Goal: Task Accomplishment & Management: Manage account settings

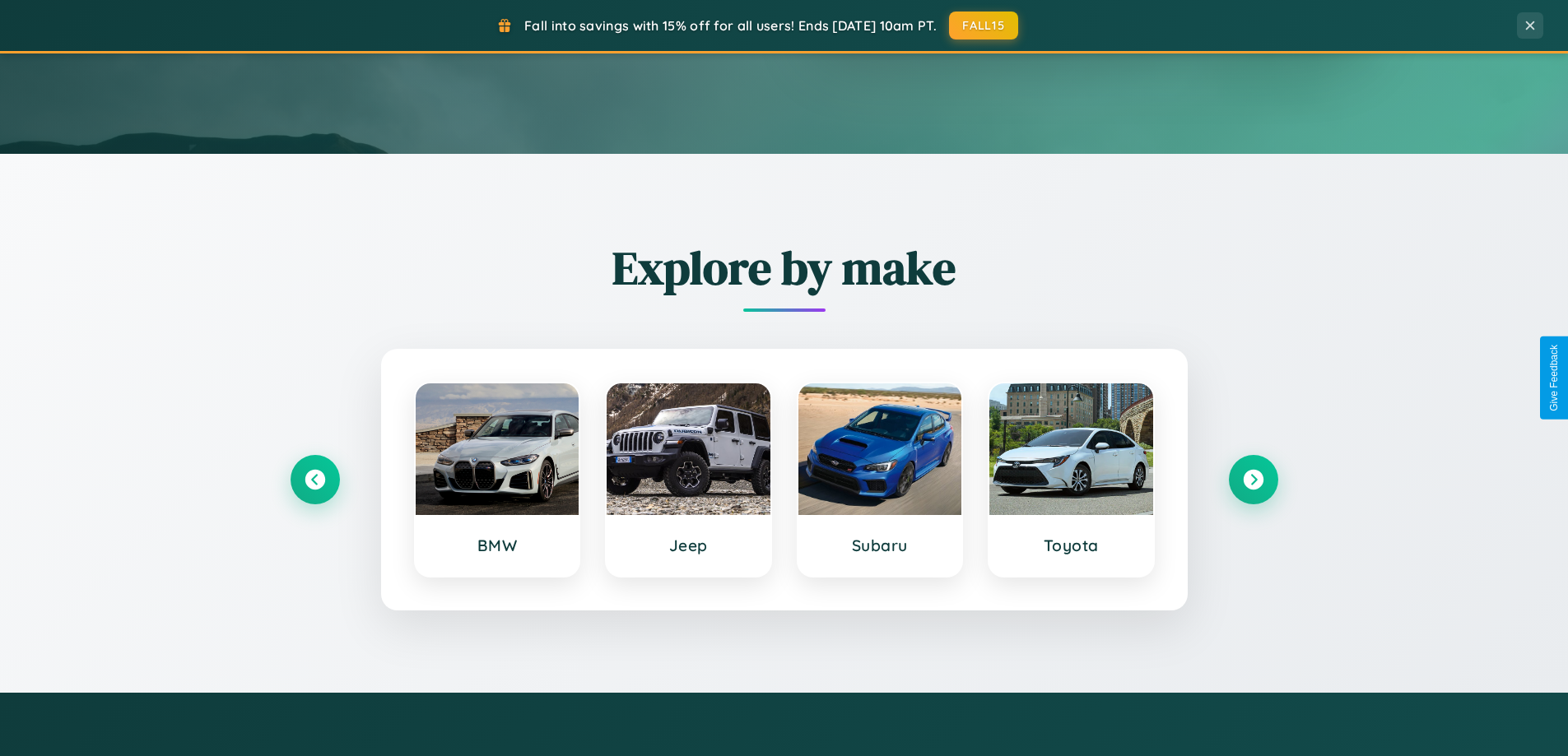
scroll to position [1449, 0]
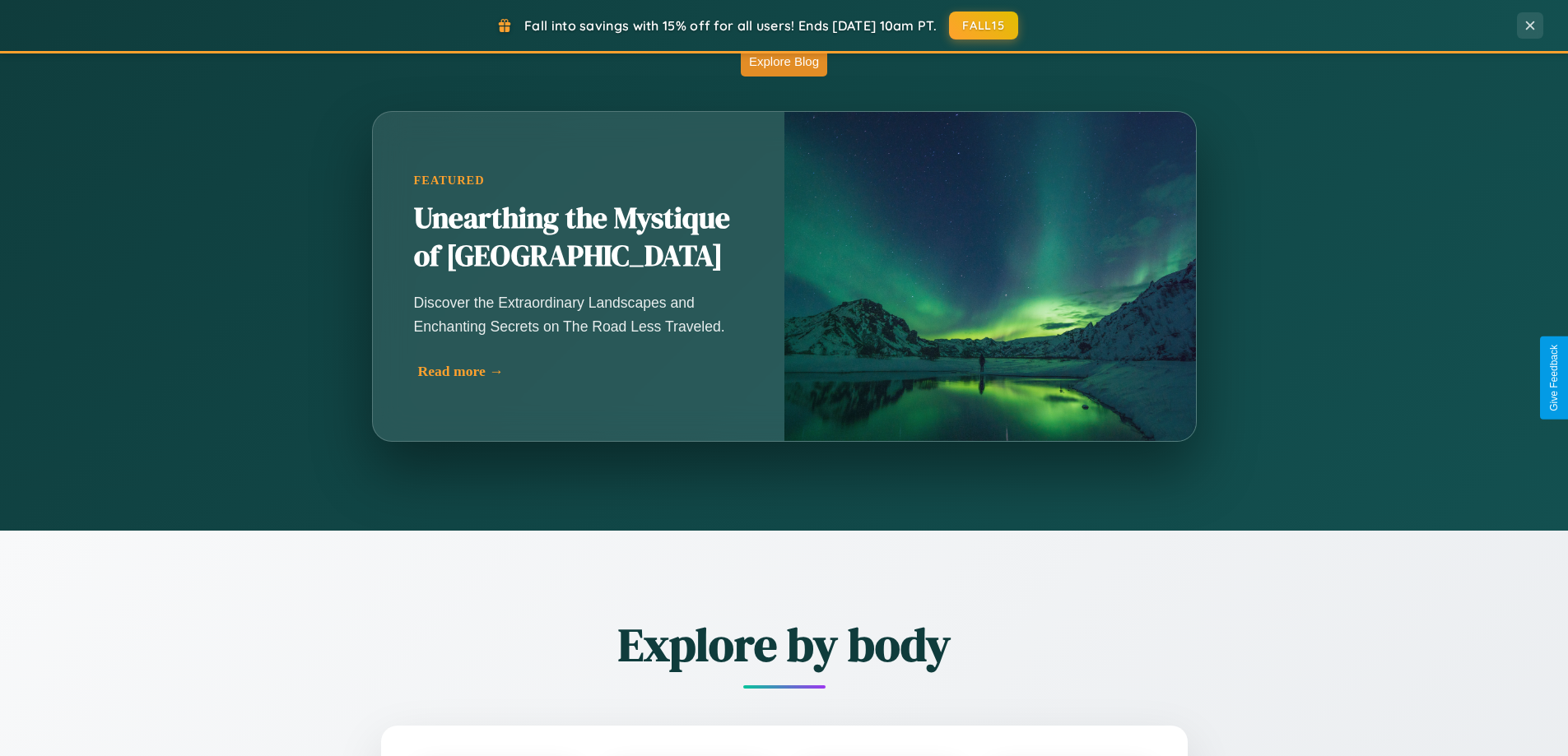
click at [582, 371] on div "Read more →" at bounding box center [583, 371] width 329 height 18
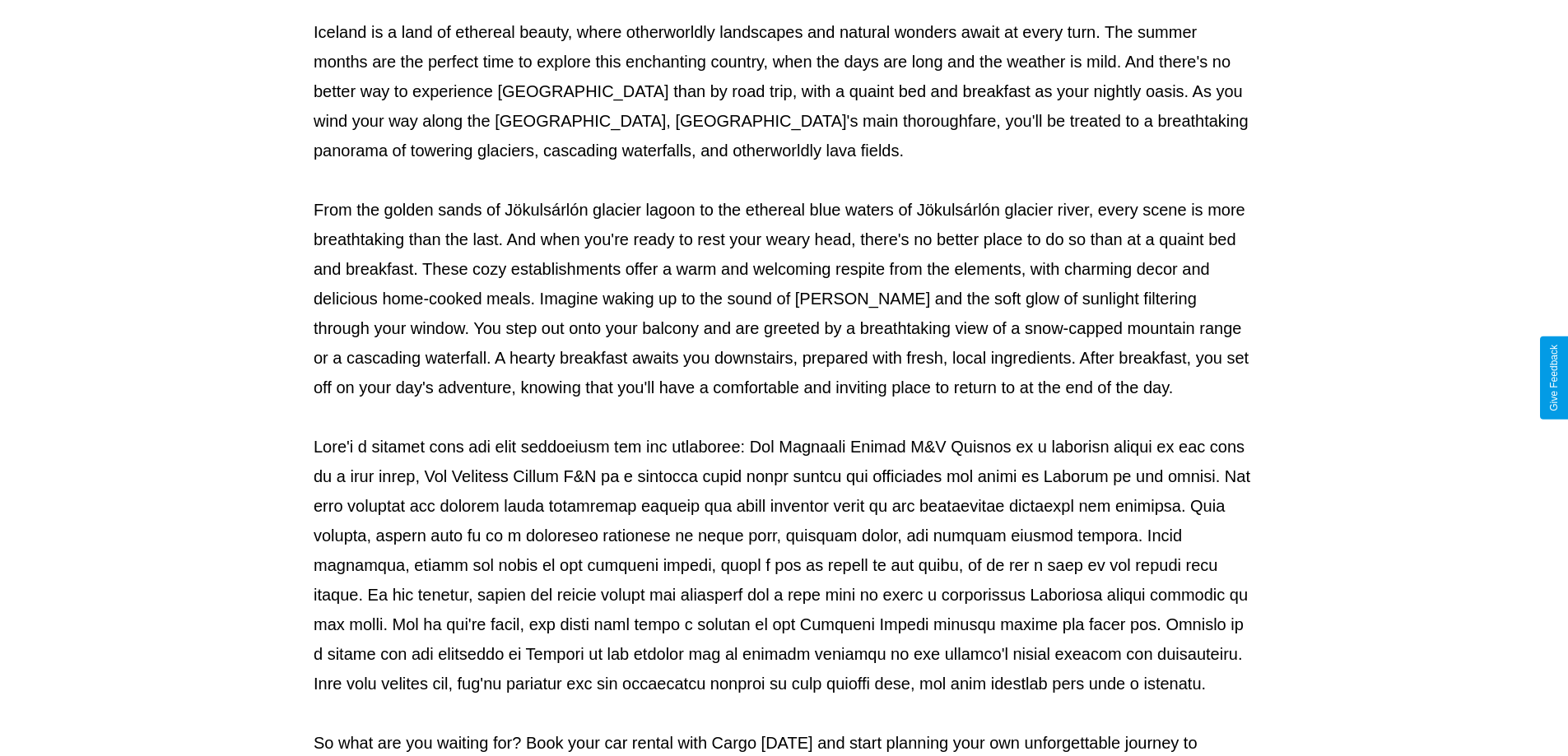
scroll to position [533, 0]
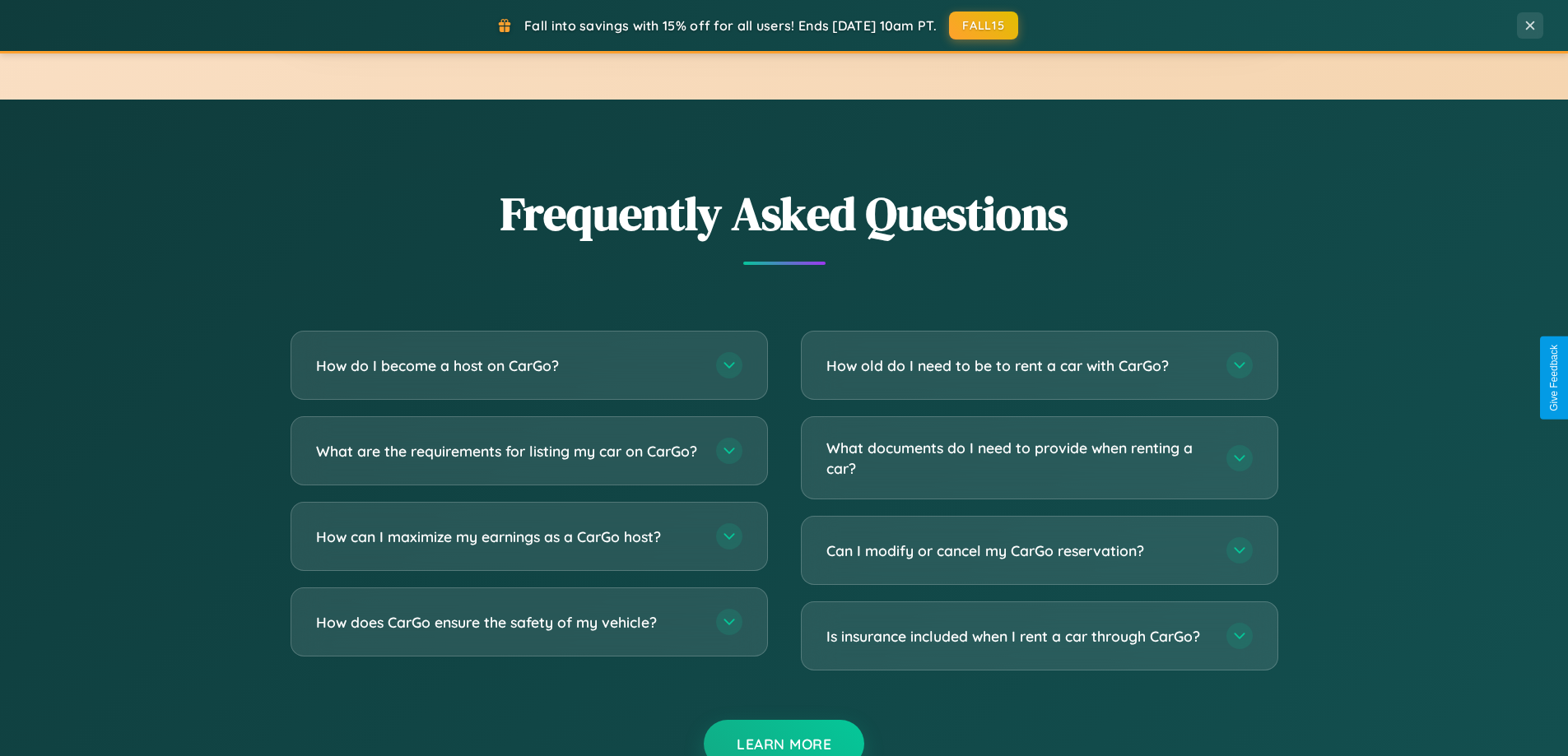
scroll to position [3166, 0]
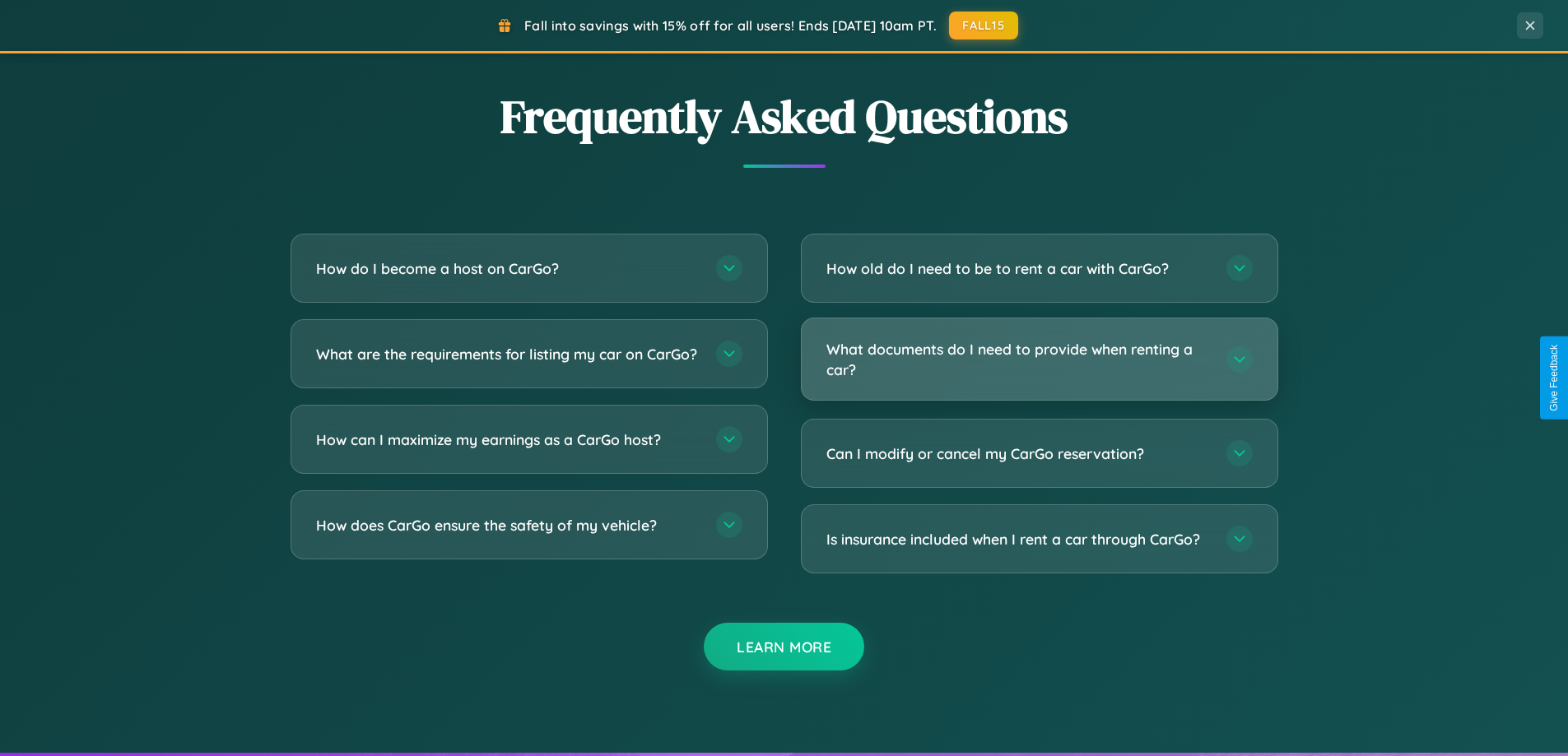
click at [1039, 360] on h3 "What documents do I need to provide when renting a car?" at bounding box center [1018, 359] width 384 height 40
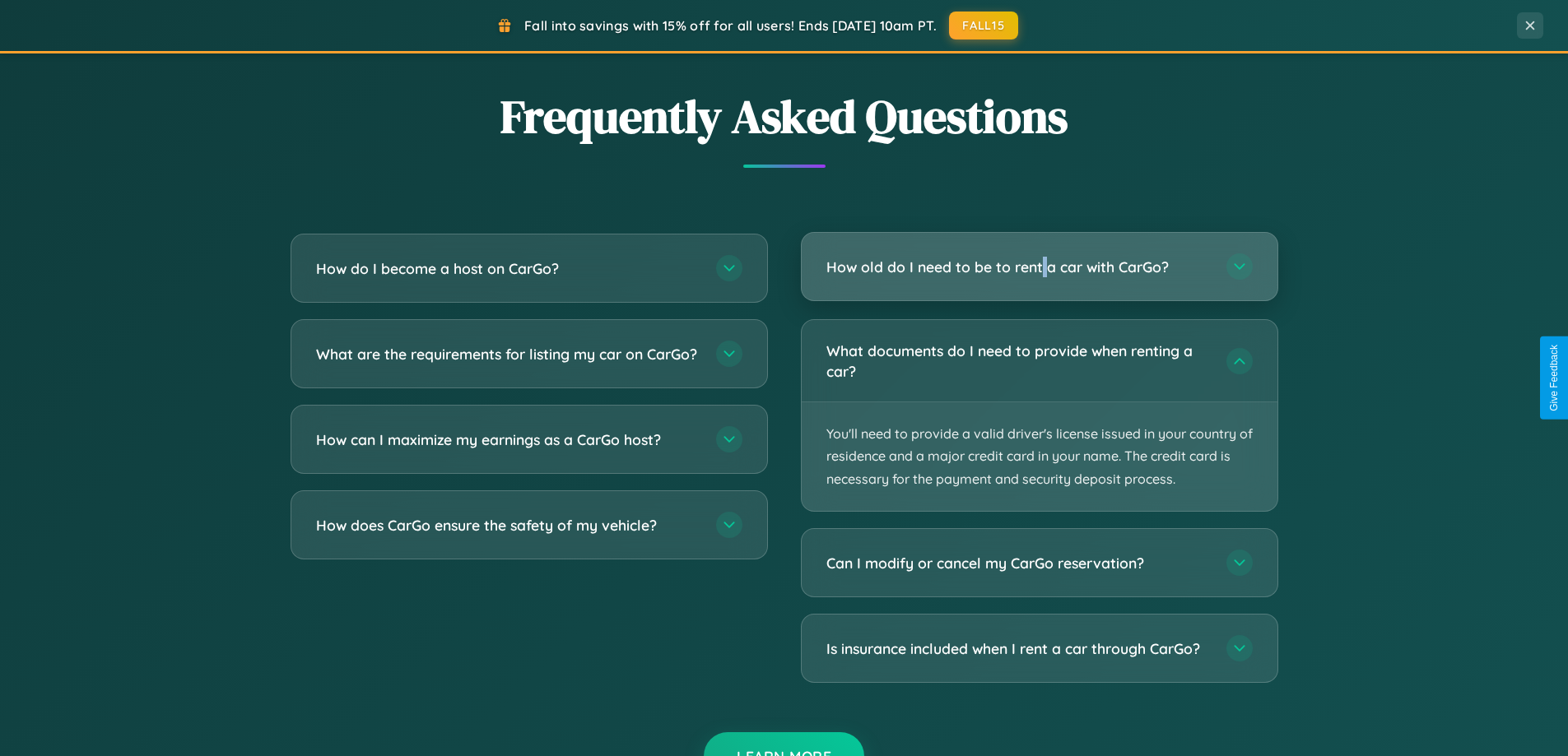
click at [1039, 268] on h3 "How old do I need to be to rent a car with CarGo?" at bounding box center [1018, 267] width 384 height 21
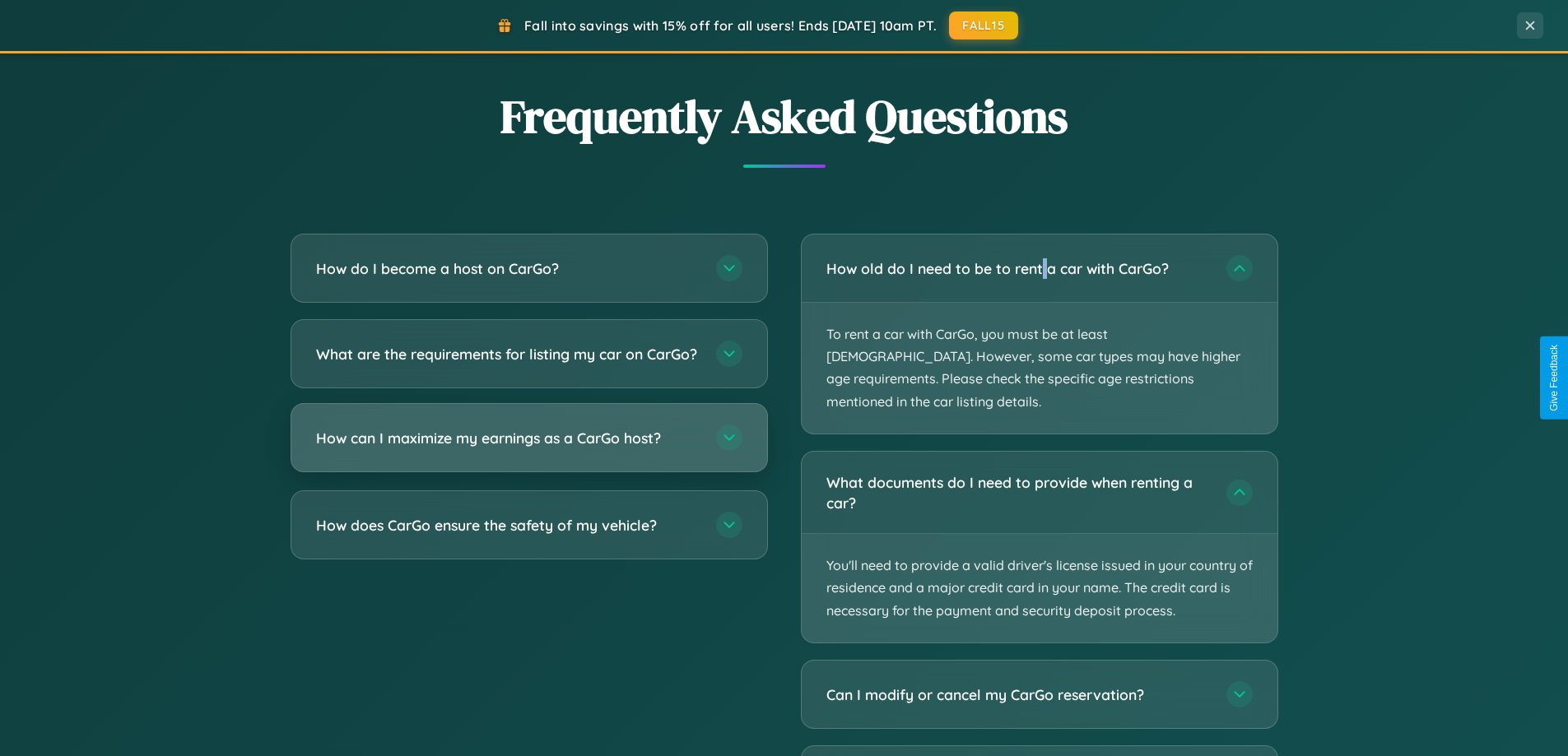
click at [529, 448] on h3 "How can I maximize my earnings as a CarGo host?" at bounding box center [508, 438] width 384 height 21
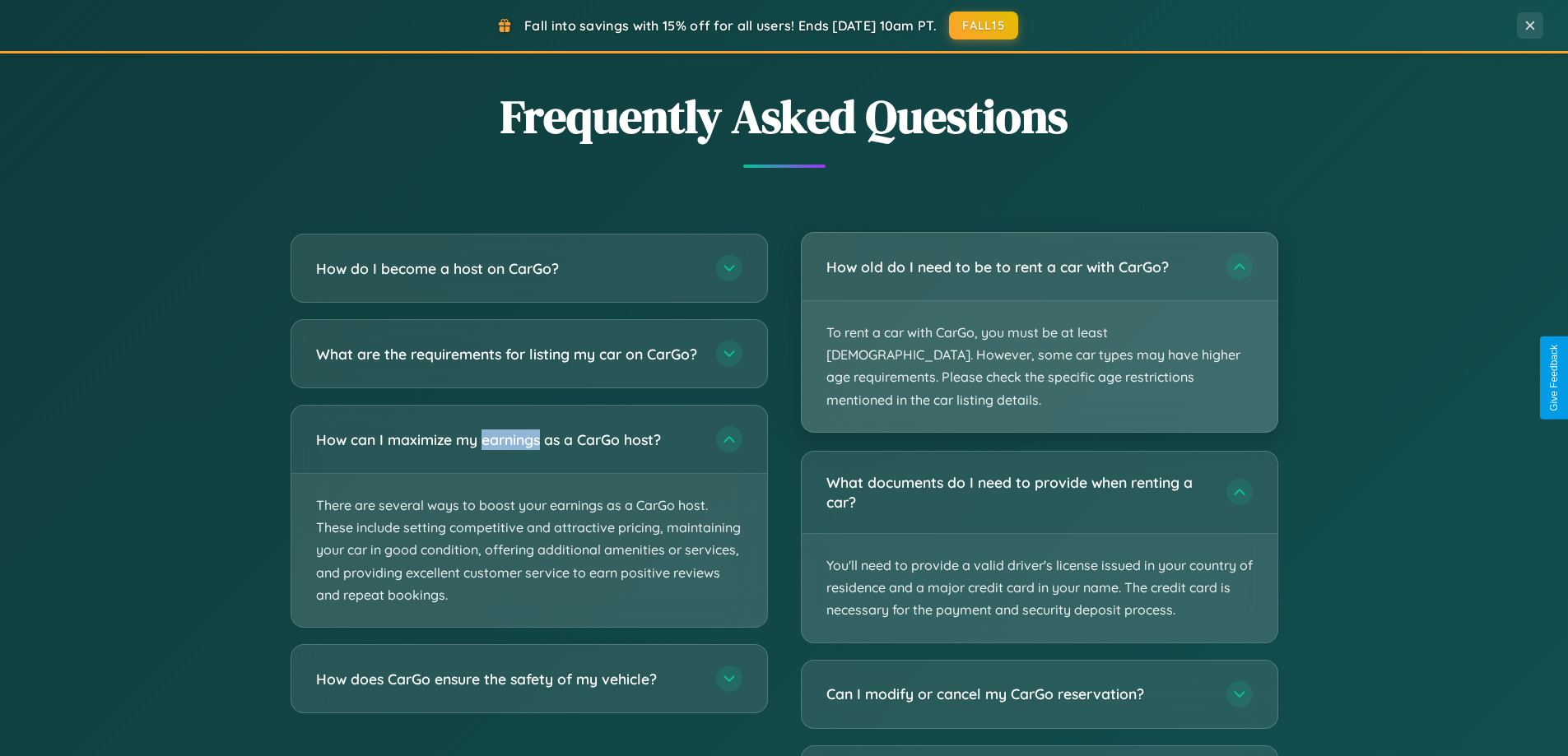
click at [1039, 322] on p "To rent a car with CarGo, you must be at least [DEMOGRAPHIC_DATA]. However, som…" at bounding box center [1039, 366] width 476 height 130
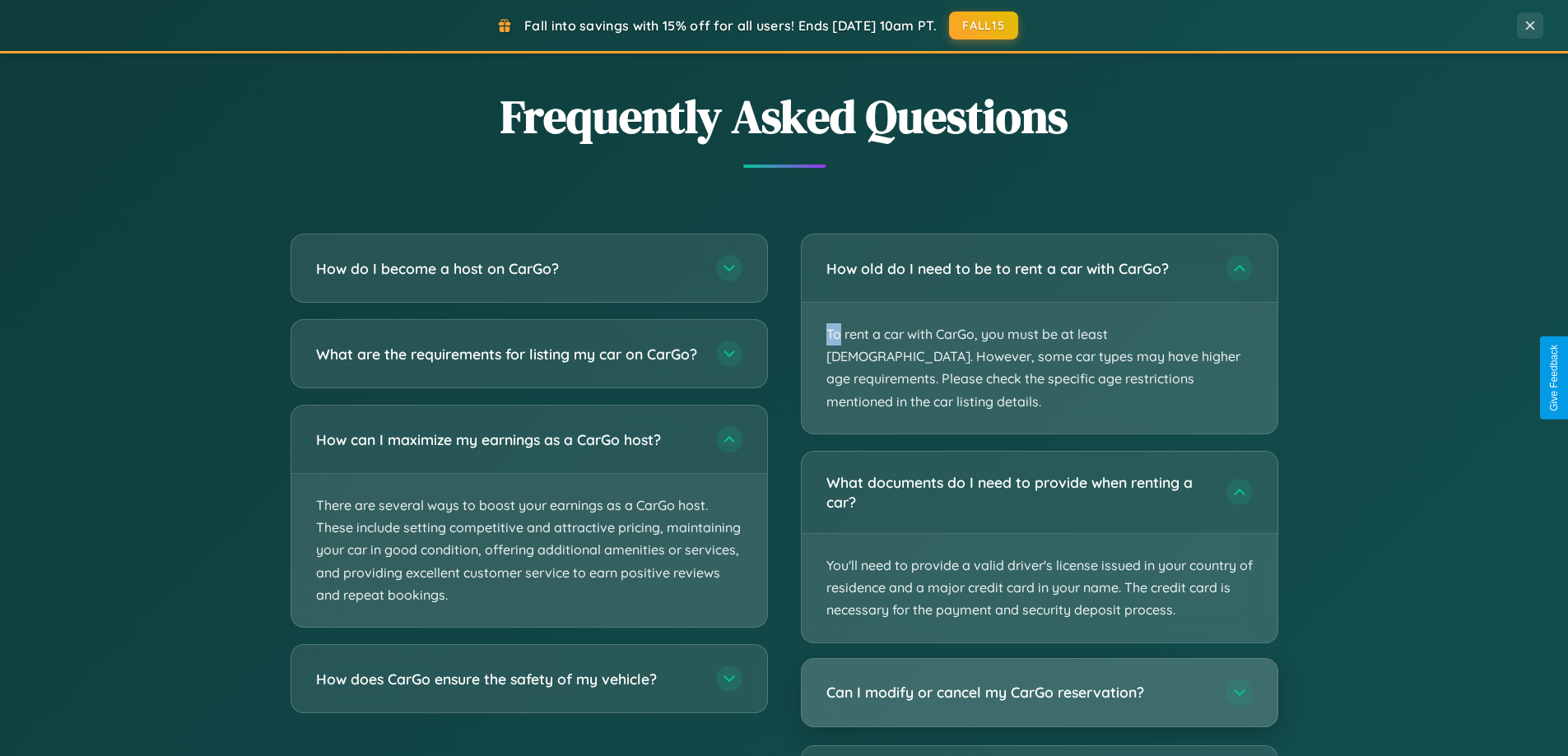
click at [1039, 682] on h3 "Can I modify or cancel my CarGo reservation?" at bounding box center [1018, 692] width 384 height 21
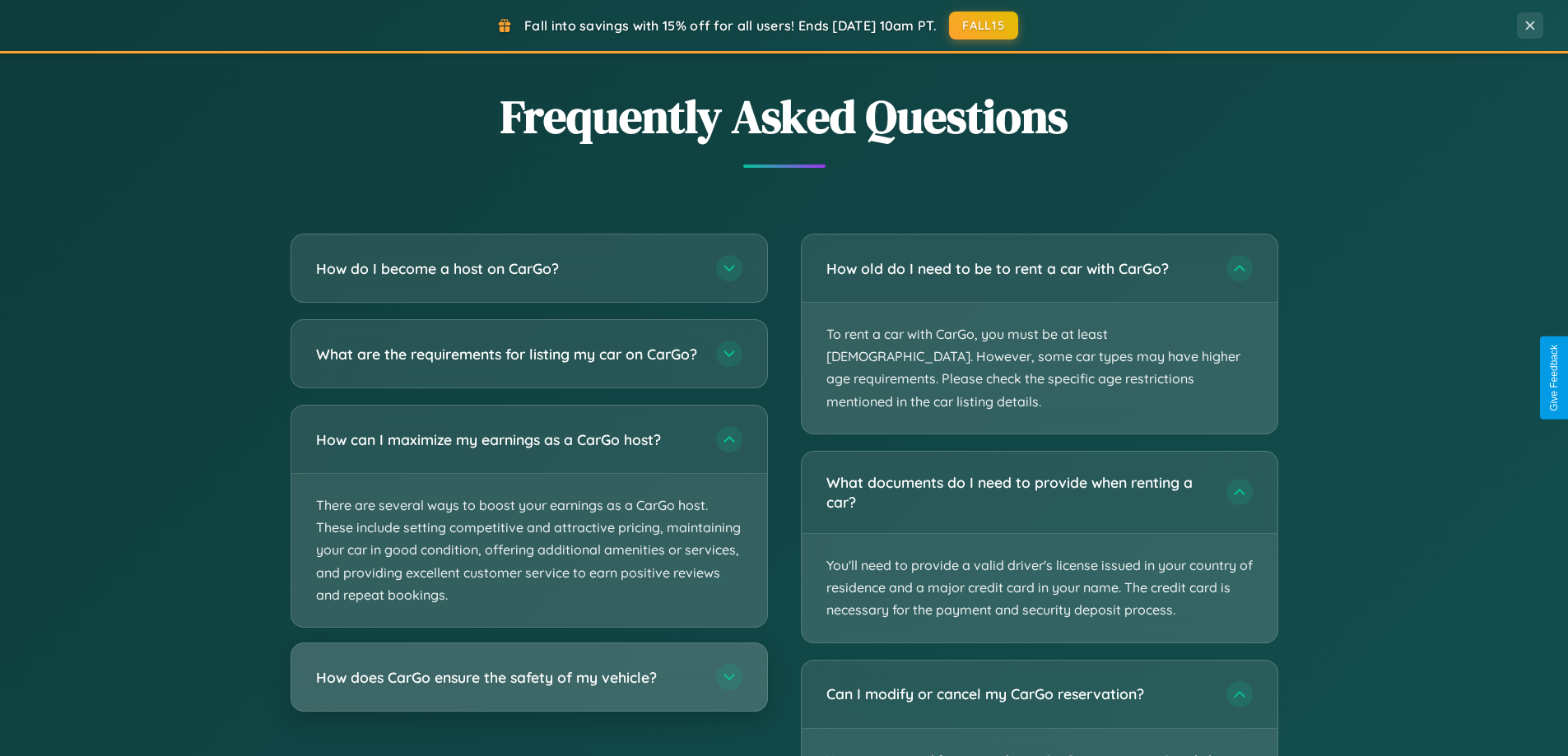
click at [529, 688] on h3 "How does CarGo ensure the safety of my vehicle?" at bounding box center [508, 677] width 384 height 21
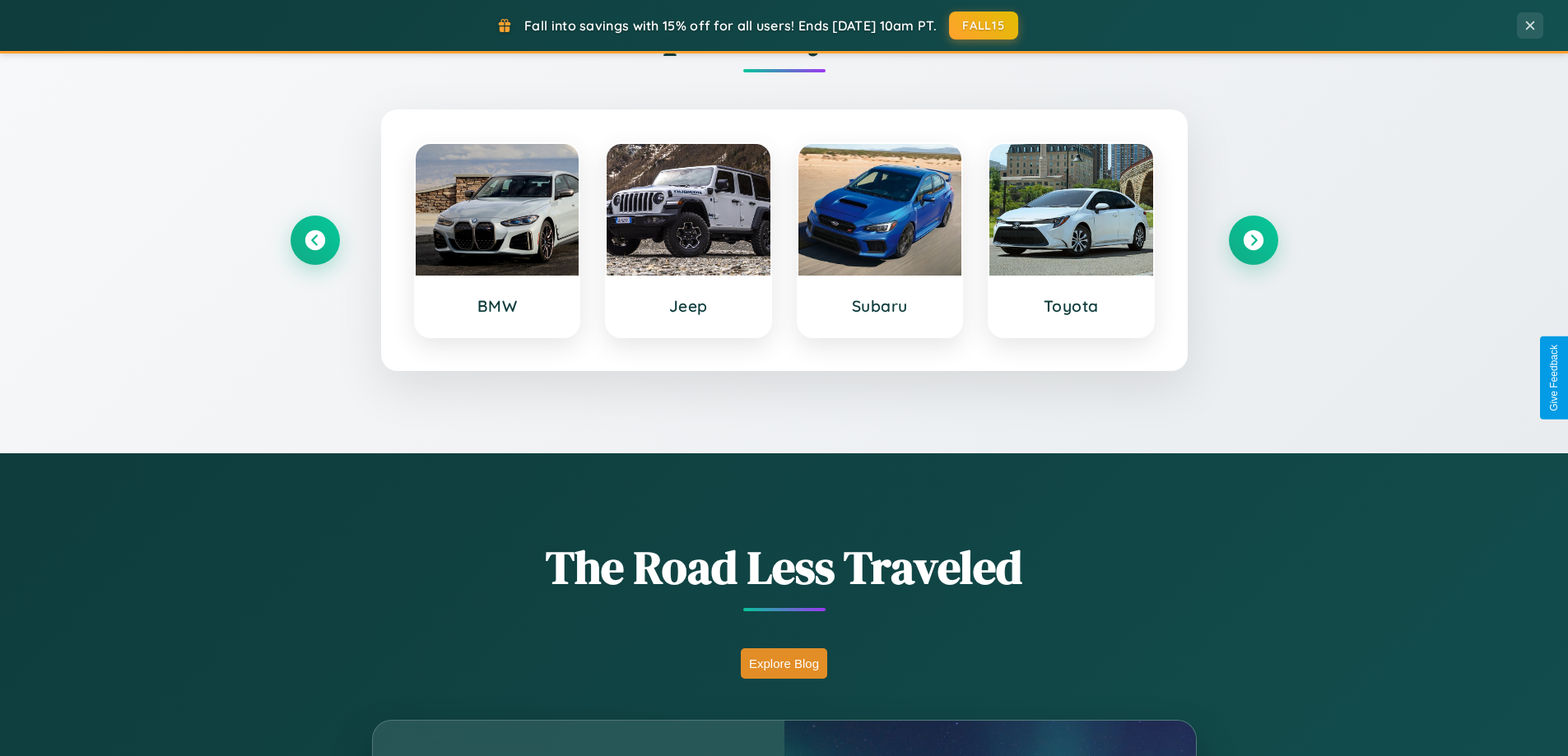
scroll to position [709, 0]
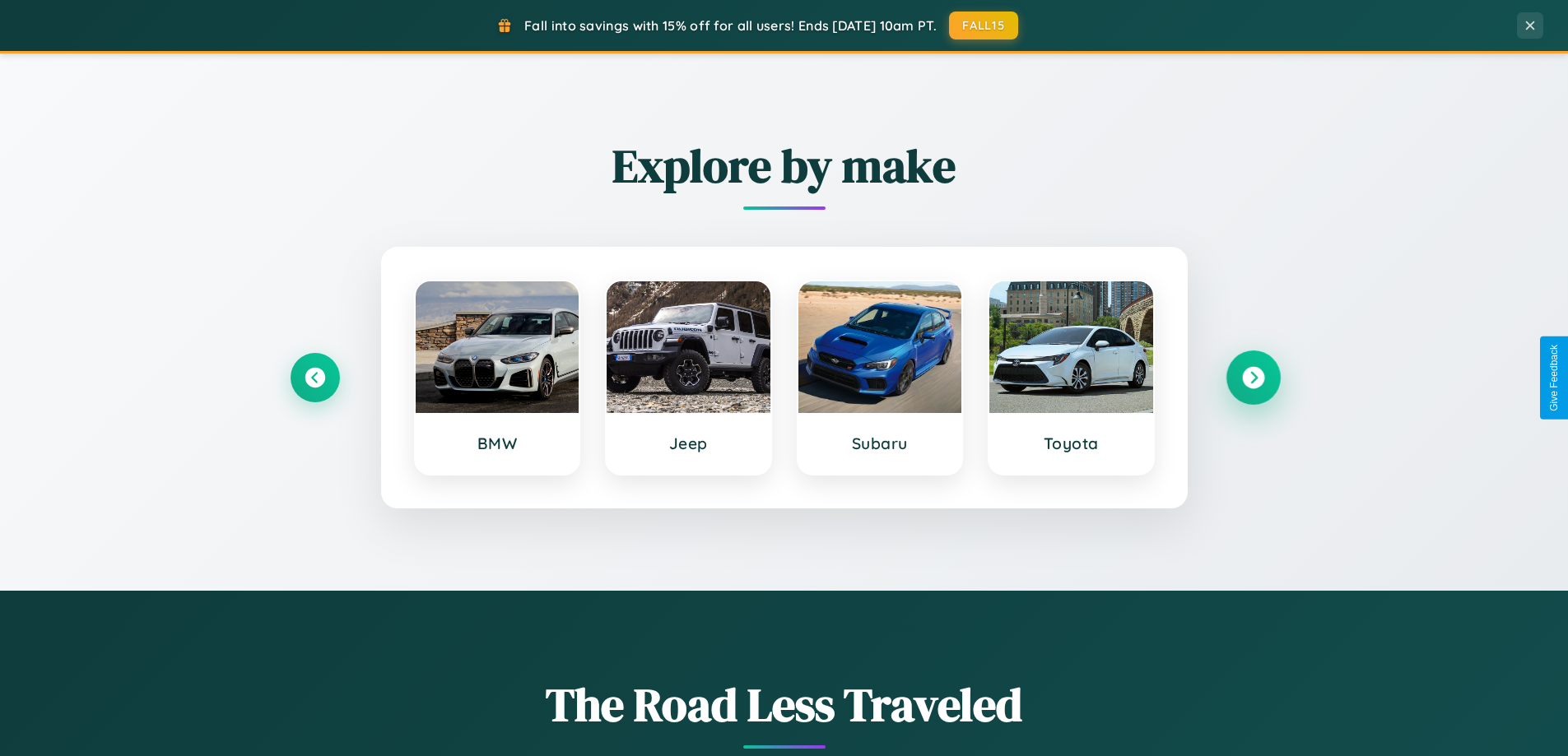
click at [1253, 378] on icon at bounding box center [1253, 378] width 23 height 23
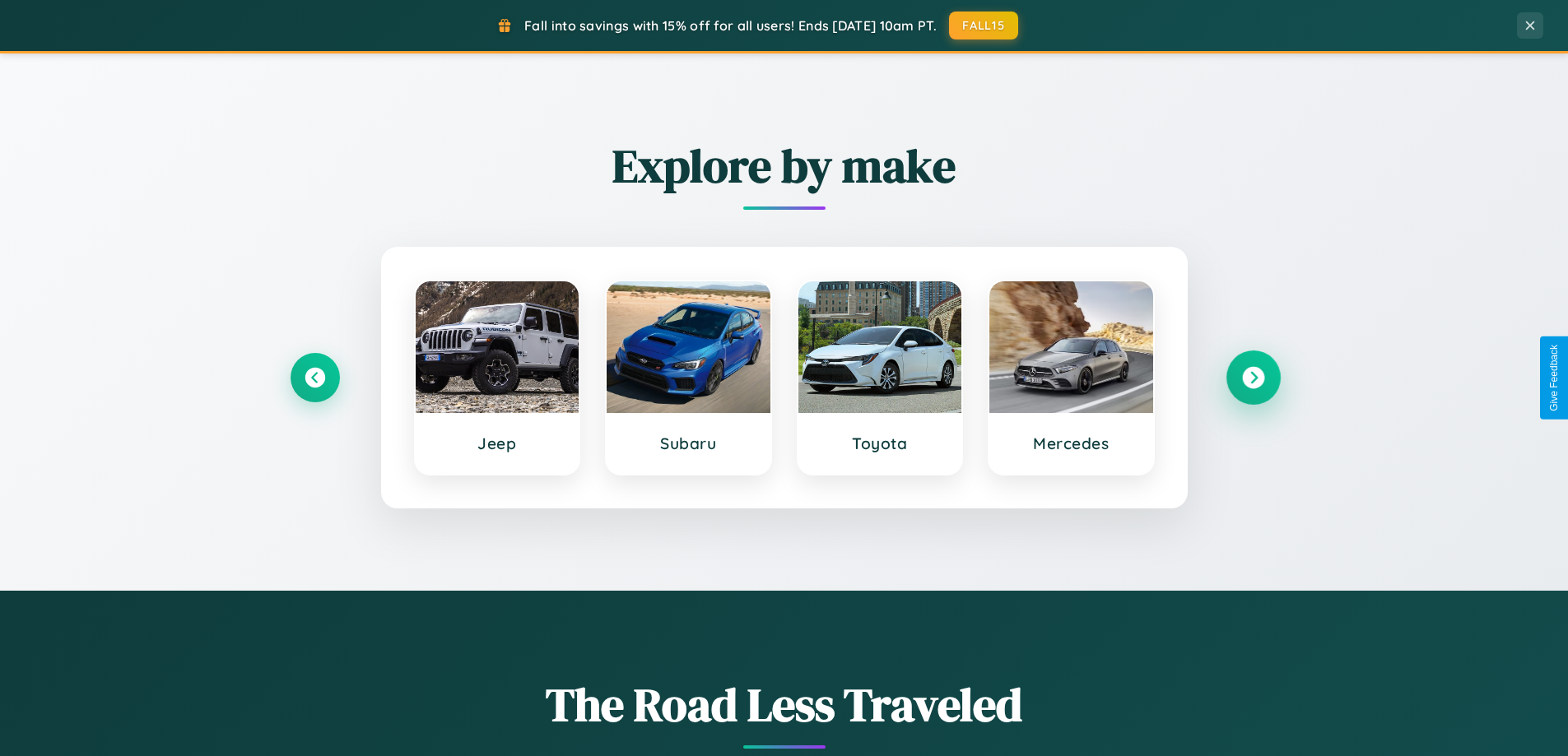
click at [1253, 378] on icon at bounding box center [1253, 378] width 23 height 23
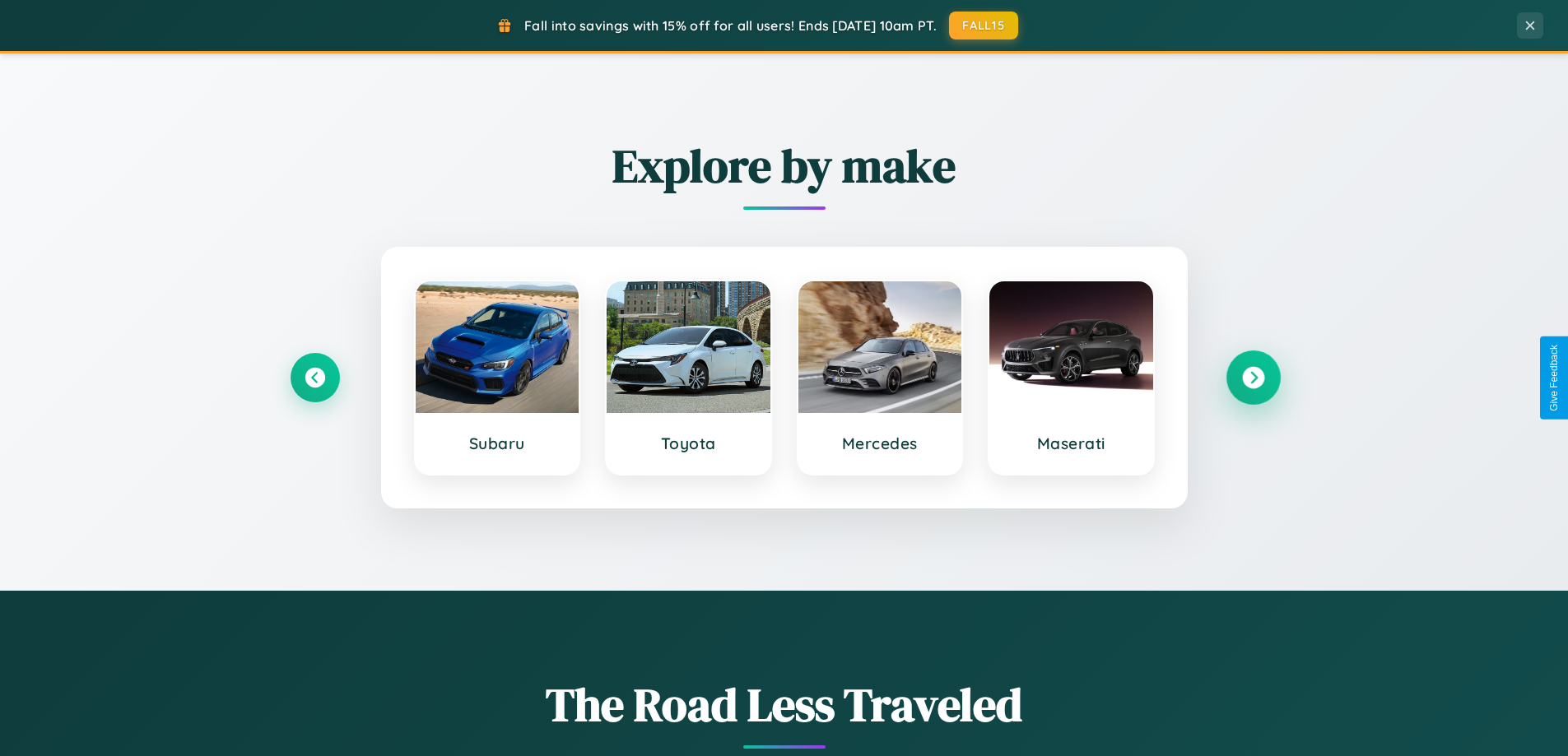
scroll to position [0, 0]
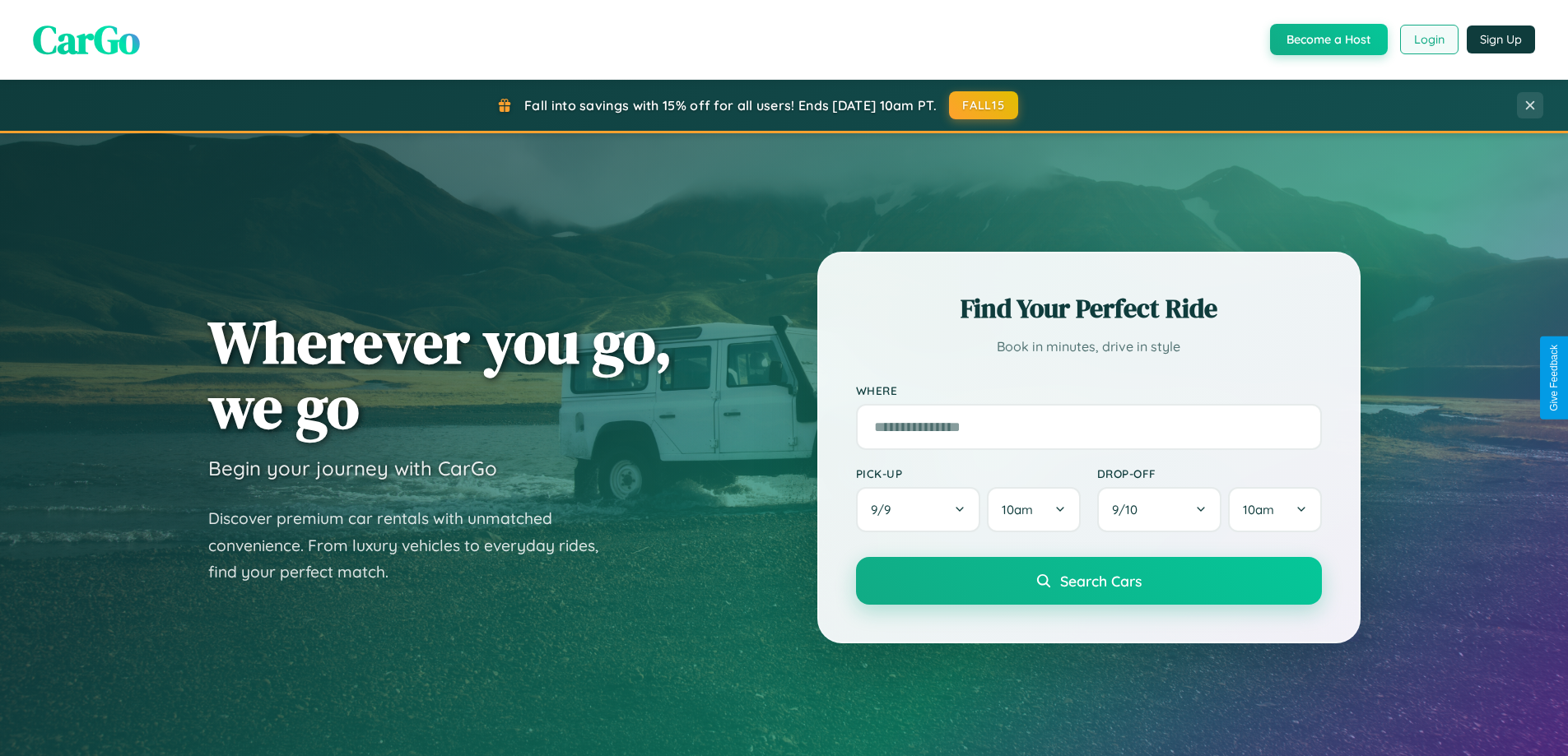
click at [1428, 39] on button "Login" at bounding box center [1429, 39] width 59 height 29
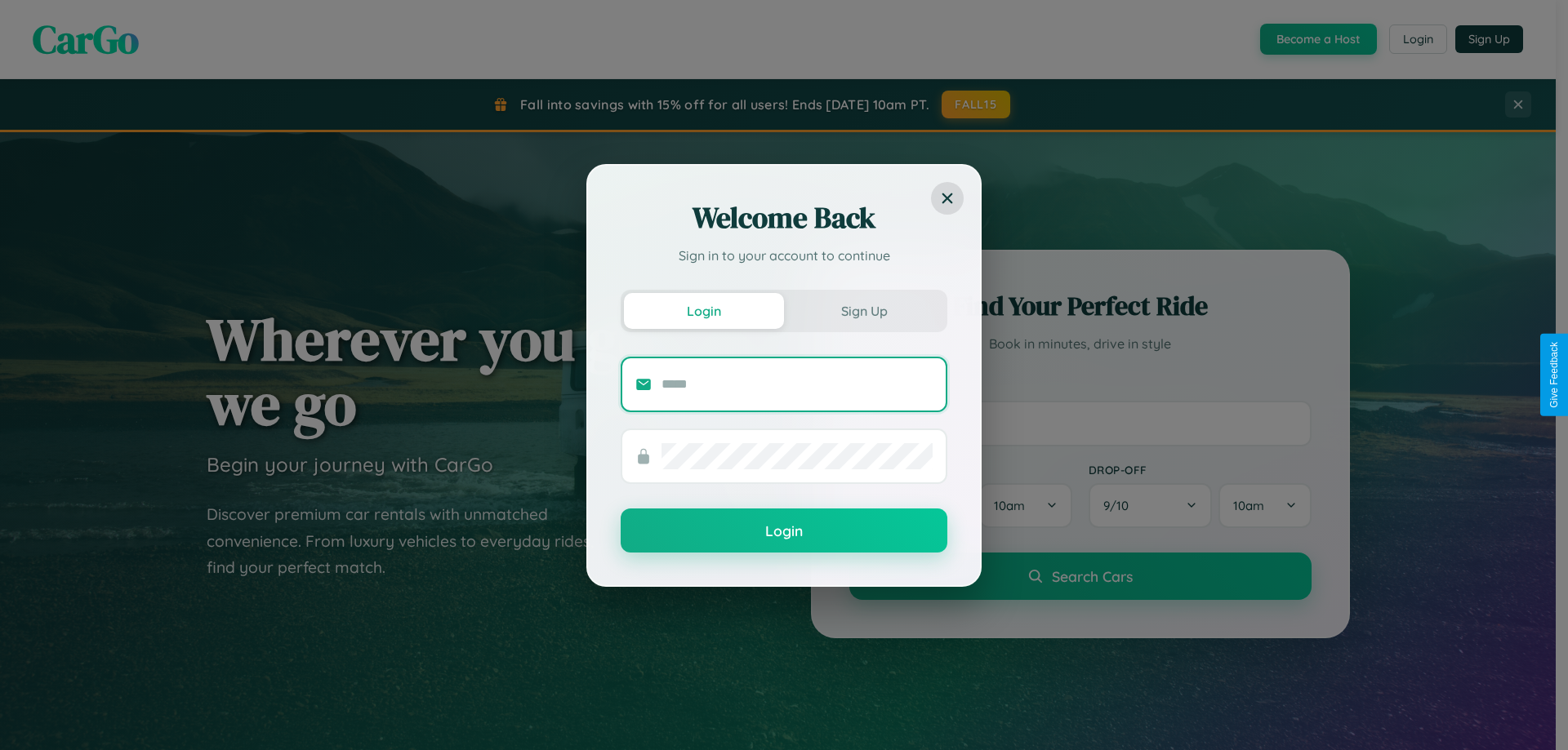
click at [797, 383] on input "text" at bounding box center [797, 384] width 271 height 26
type input "**********"
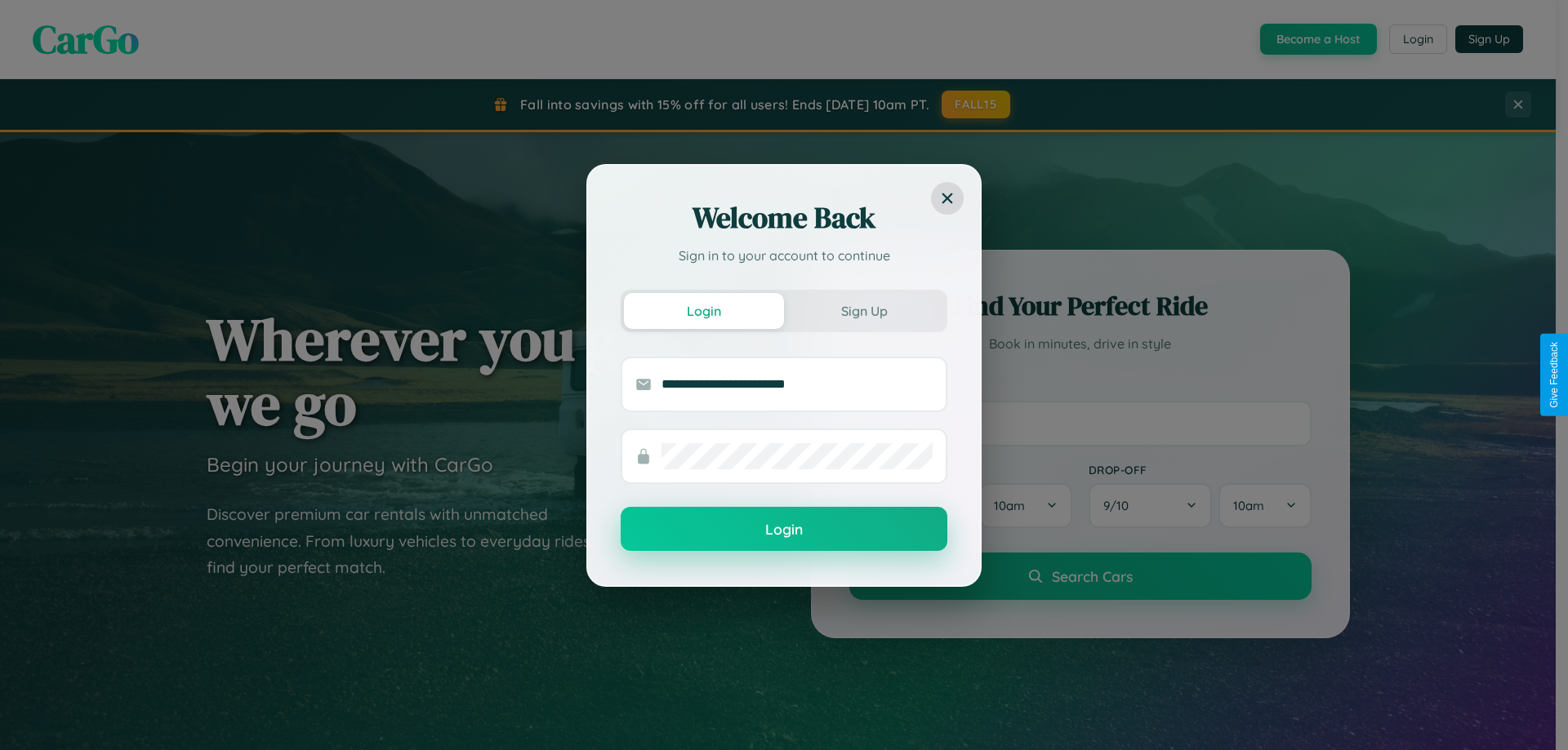
click at [784, 530] on button "Login" at bounding box center [784, 528] width 327 height 44
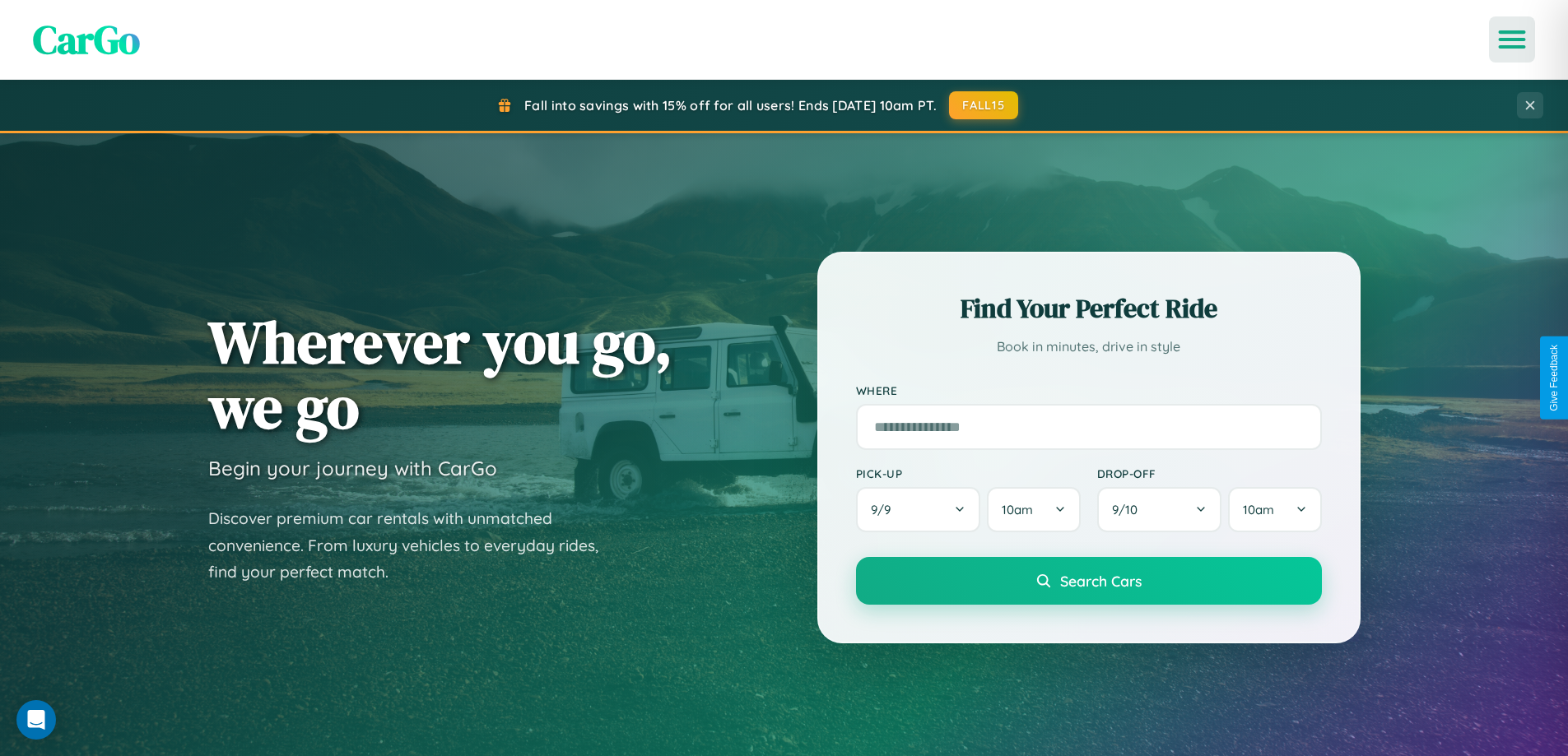
click at [1512, 39] on icon "Open menu" at bounding box center [1512, 39] width 24 height 15
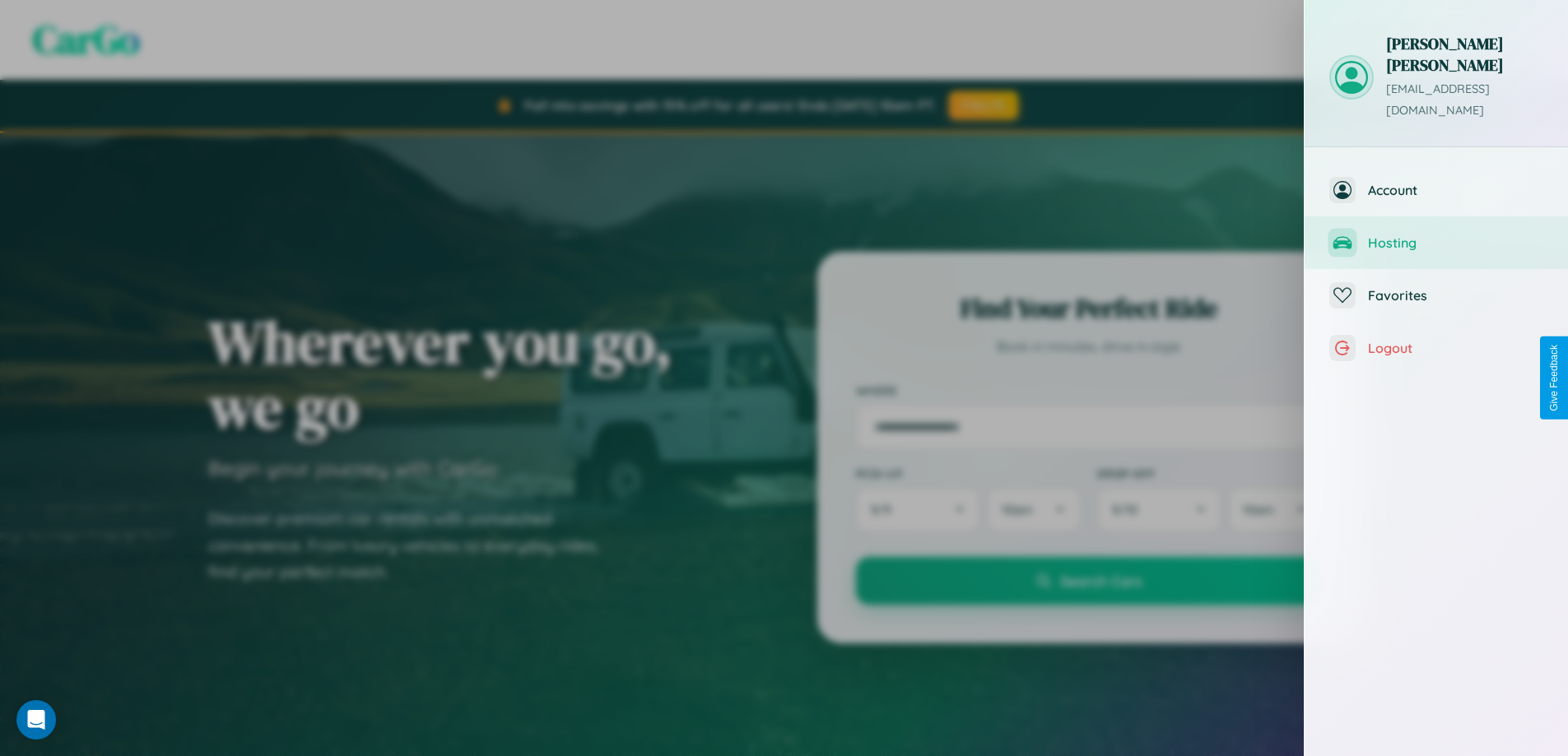
click at [1436, 234] on span "Hosting" at bounding box center [1455, 243] width 176 height 17
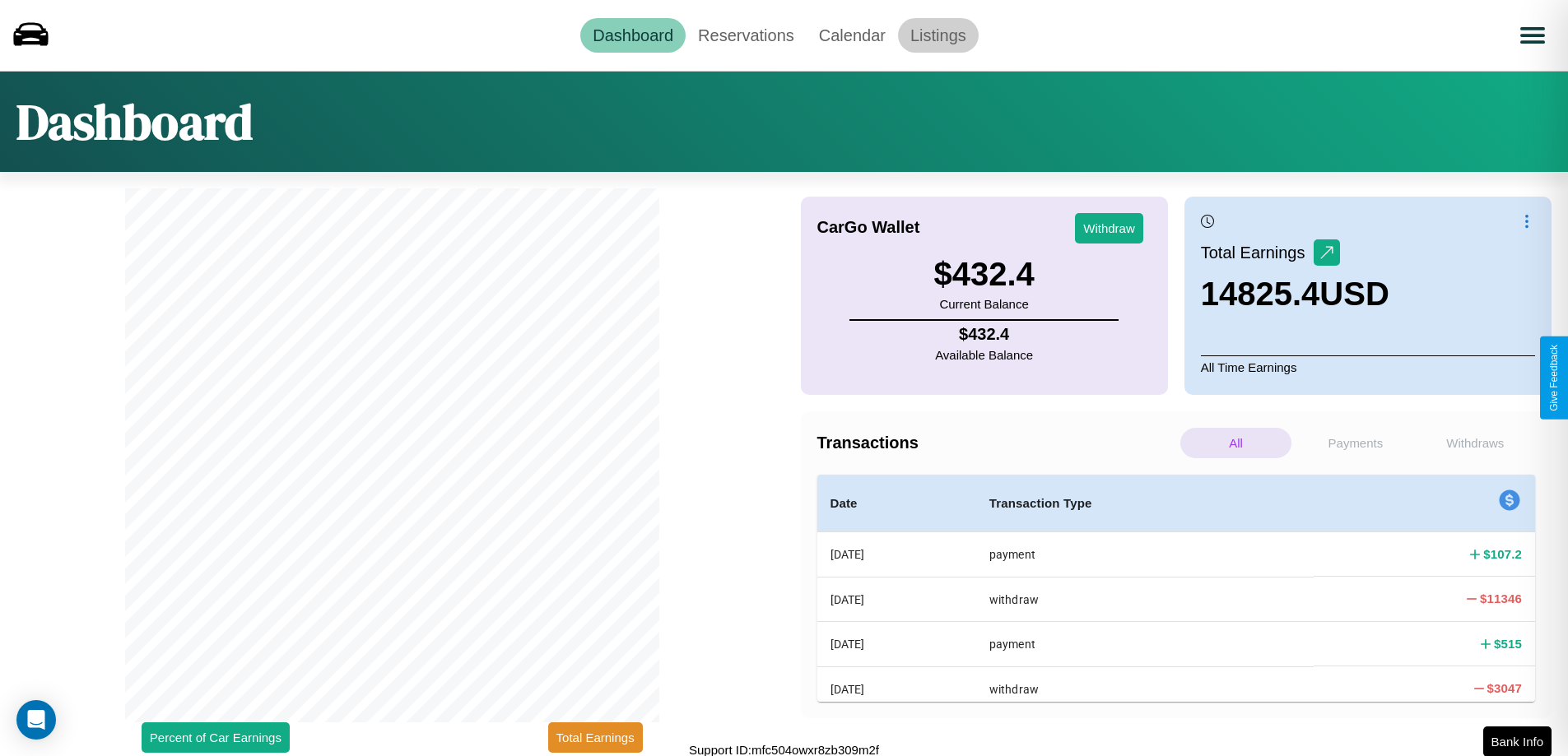
click at [937, 34] on link "Listings" at bounding box center [938, 35] width 80 height 34
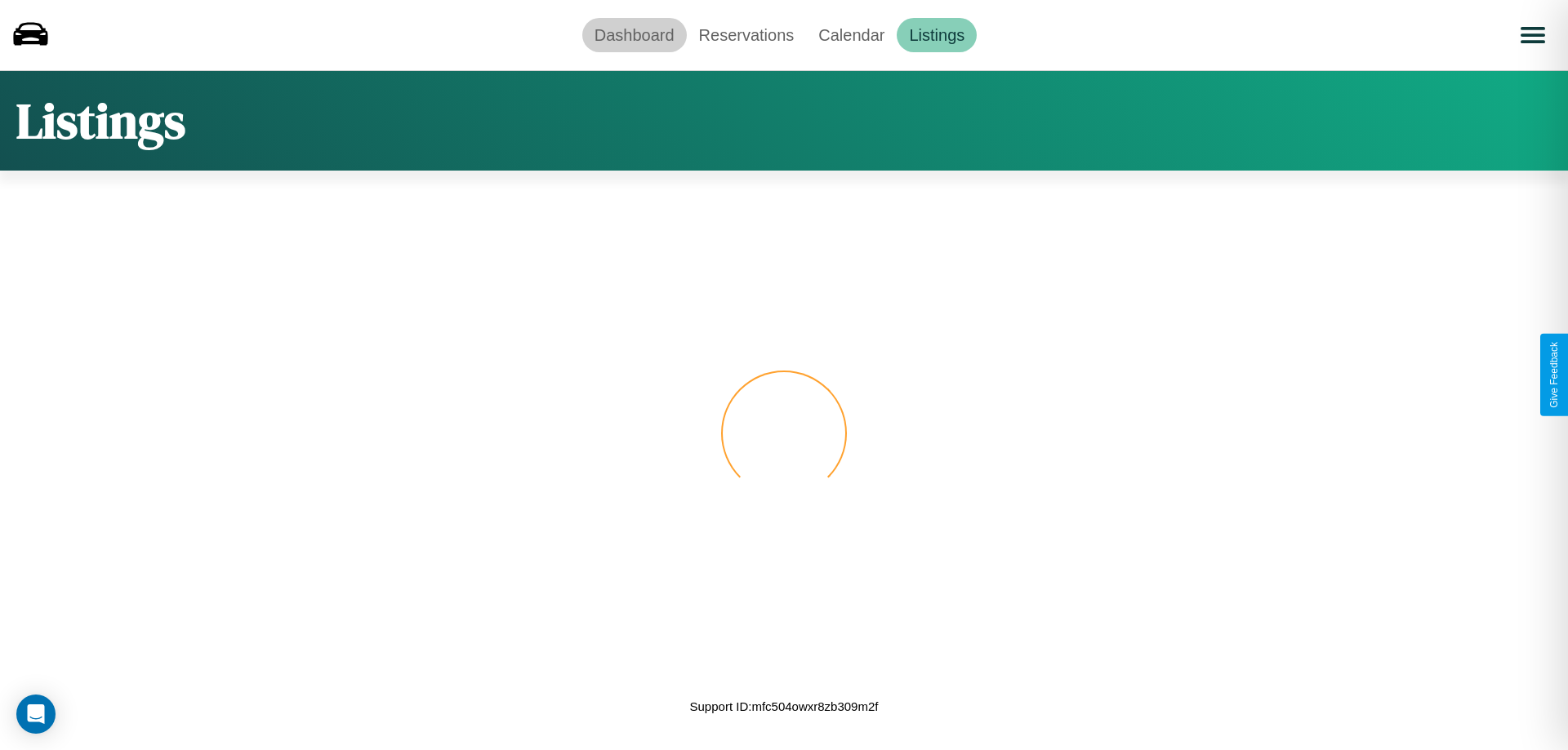
click at [634, 34] on link "Dashboard" at bounding box center [635, 35] width 105 height 34
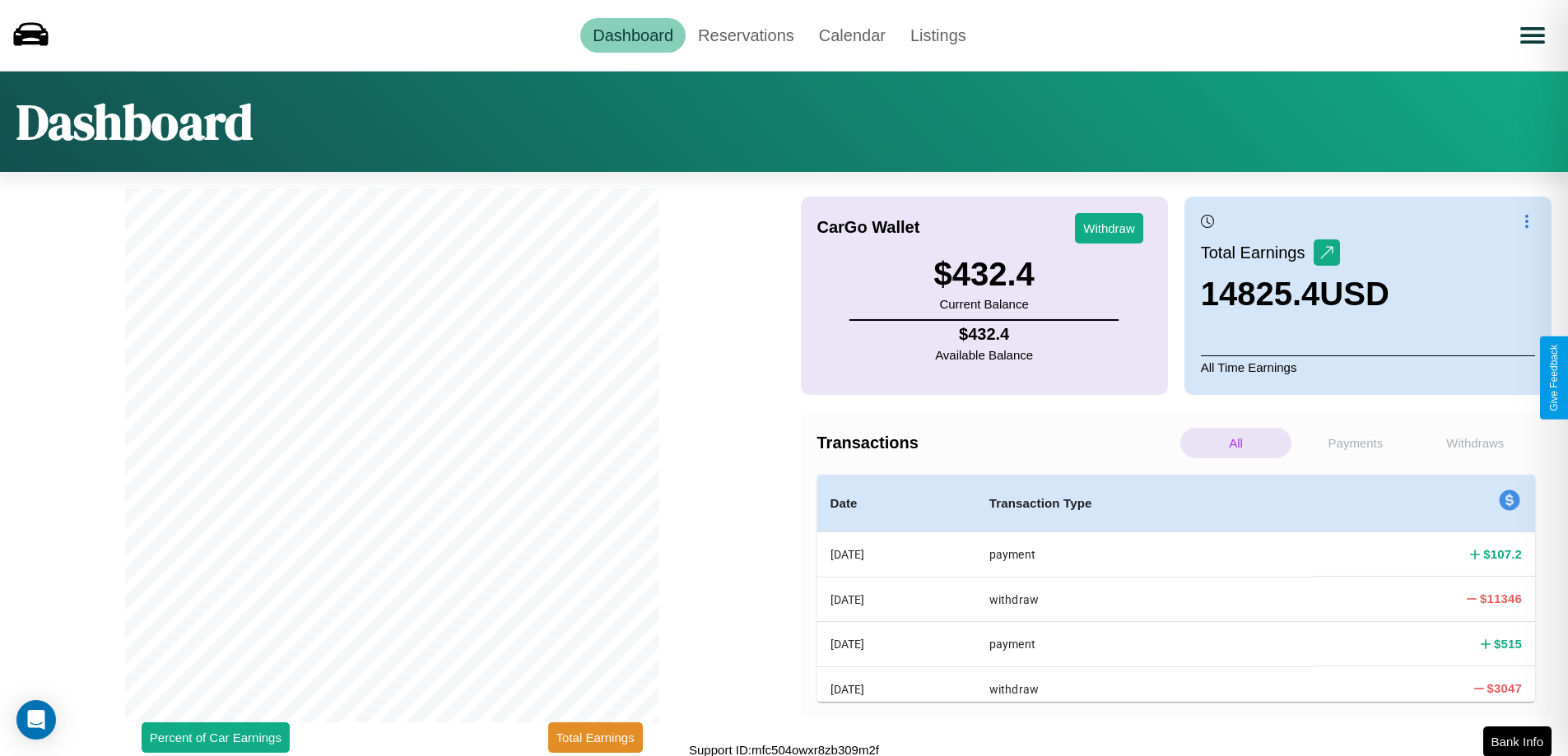
scroll to position [5, 0]
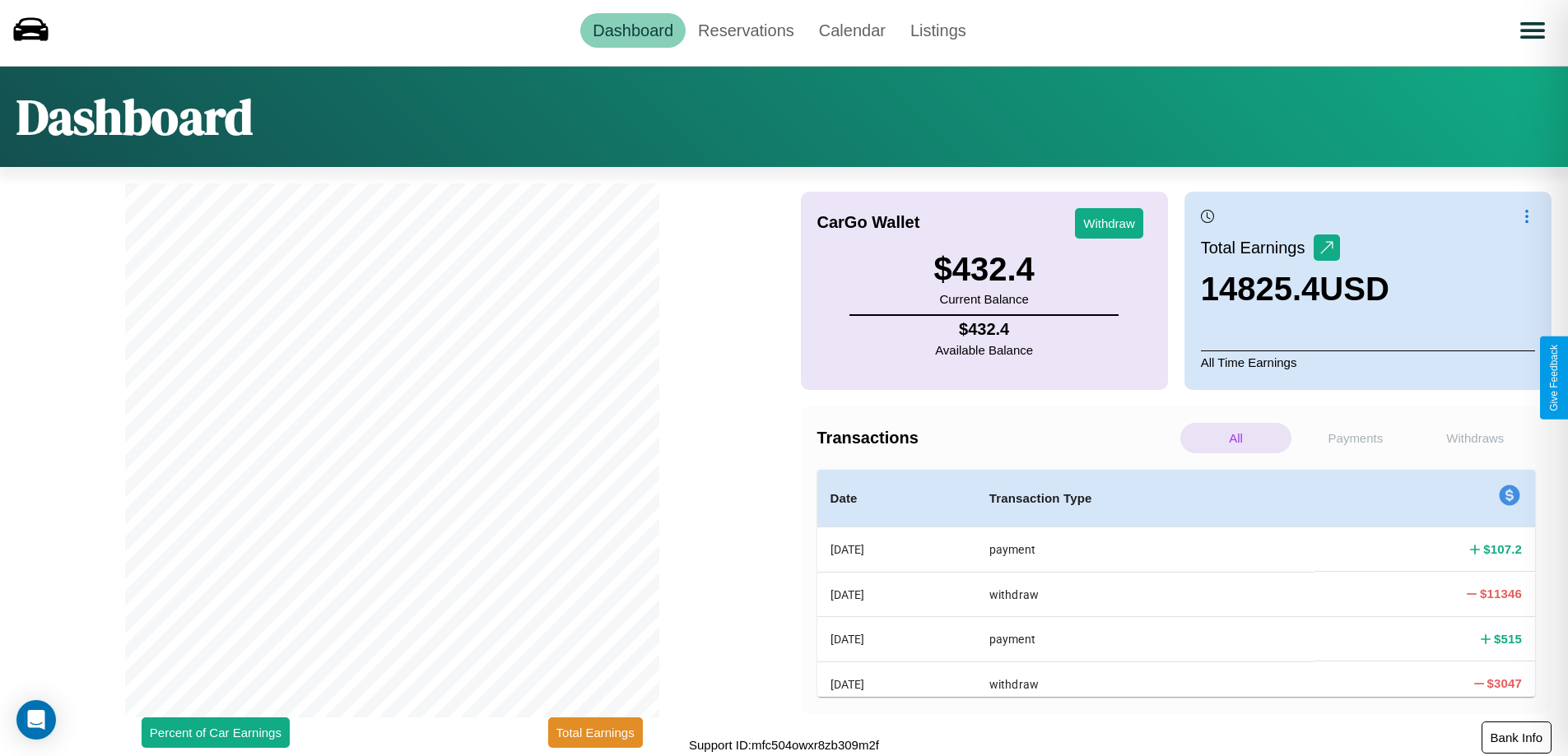
click at [1516, 738] on button "Bank Info" at bounding box center [1516, 738] width 70 height 32
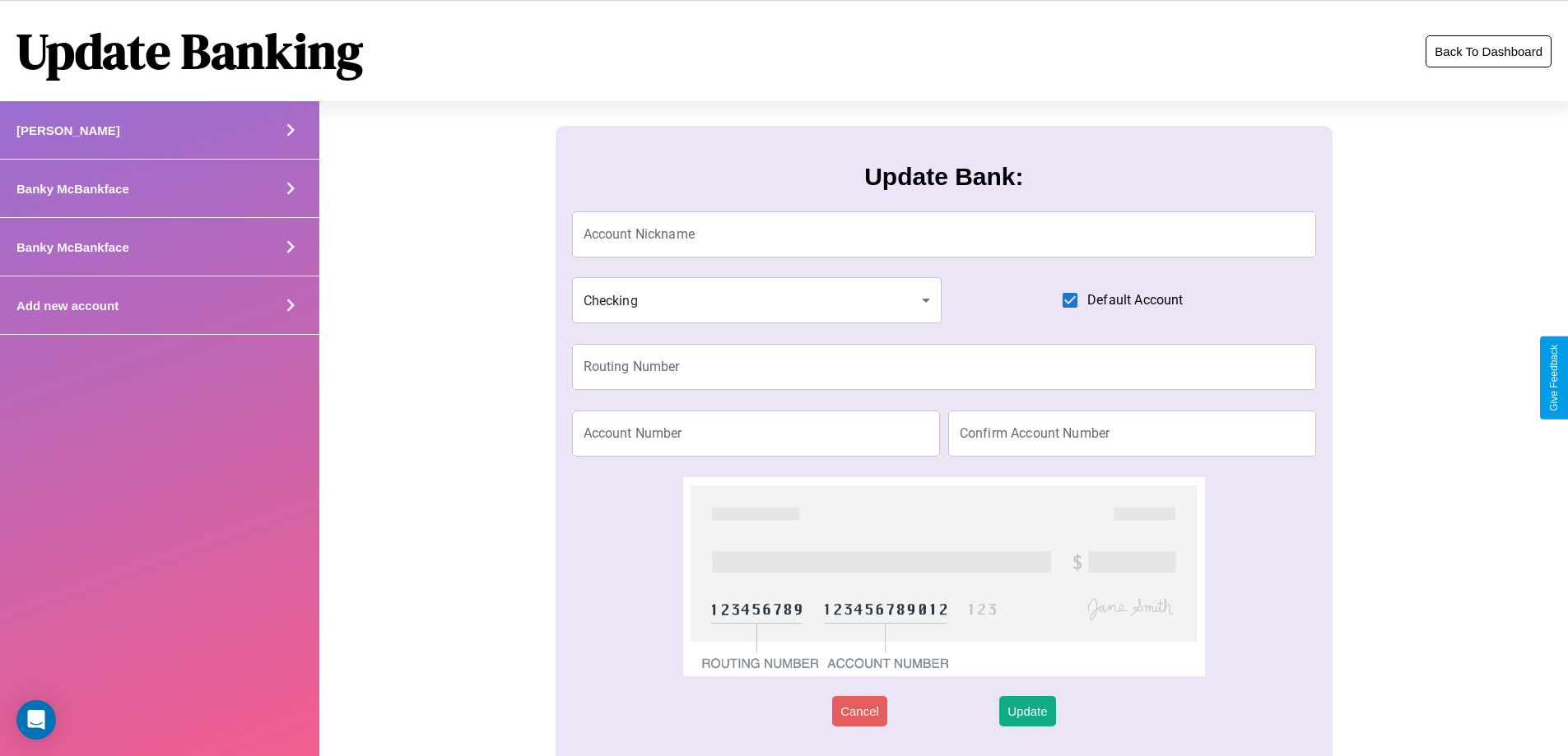
click at [1488, 51] on button "Back To Dashboard" at bounding box center [1488, 51] width 126 height 32
